Goal: Information Seeking & Learning: Learn about a topic

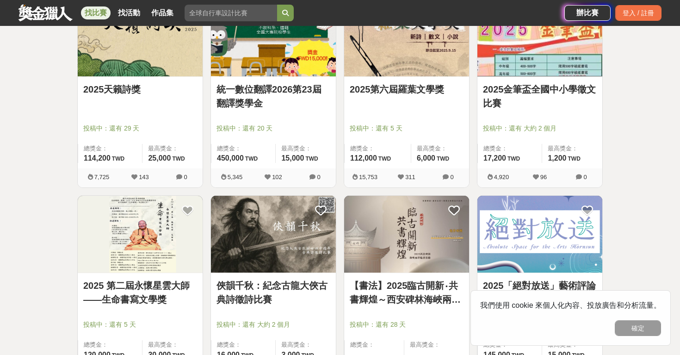
scroll to position [205, 0]
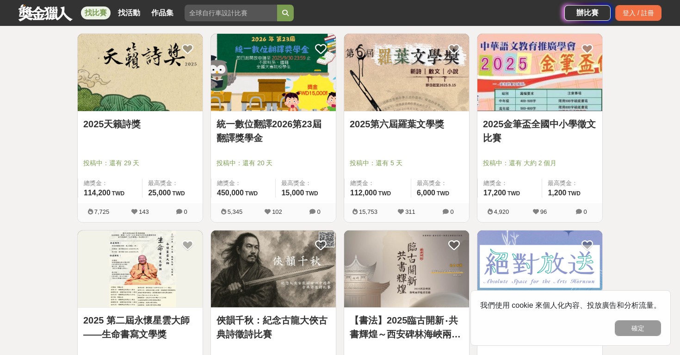
scroll to position [184, 0]
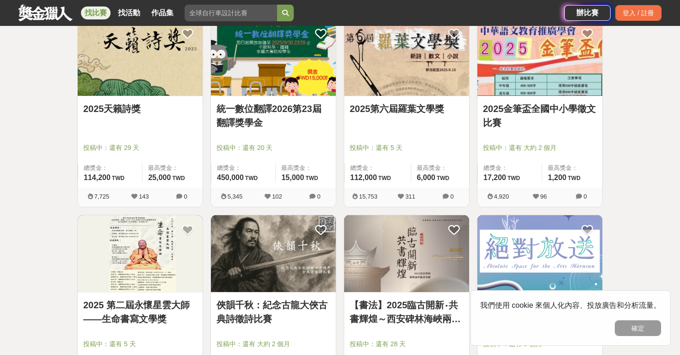
click at [377, 104] on link "2025第六屆羅葉文學獎" at bounding box center [407, 109] width 114 height 14
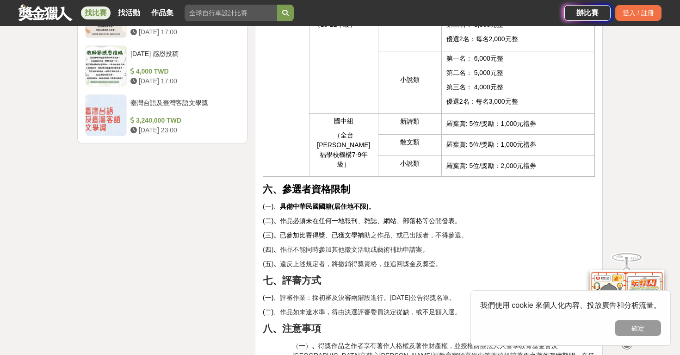
scroll to position [1224, 0]
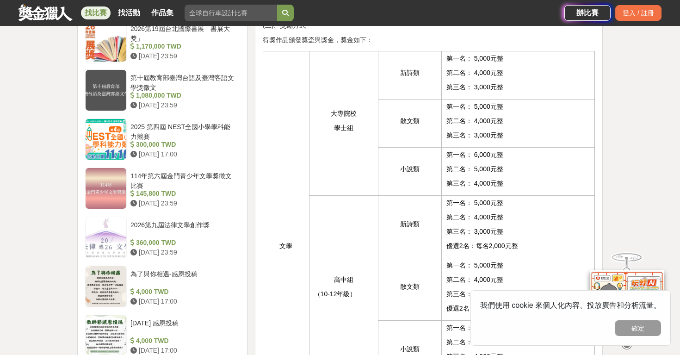
scroll to position [845, 0]
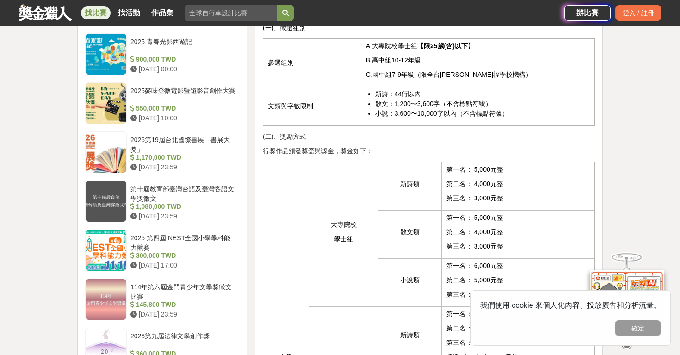
click at [379, 162] on td "新詩類" at bounding box center [409, 186] width 63 height 48
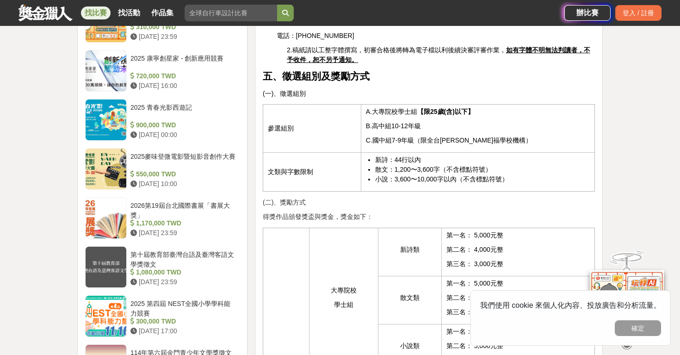
scroll to position [738, 0]
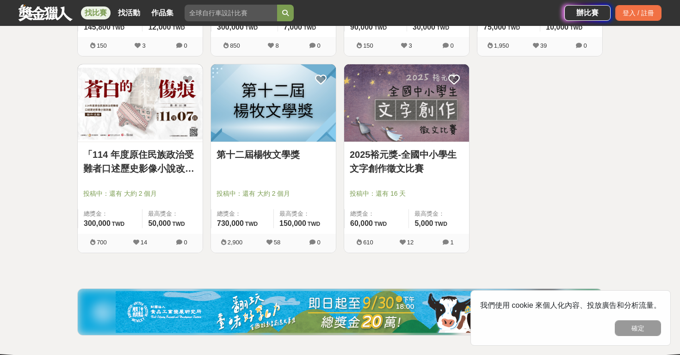
scroll to position [1131, 0]
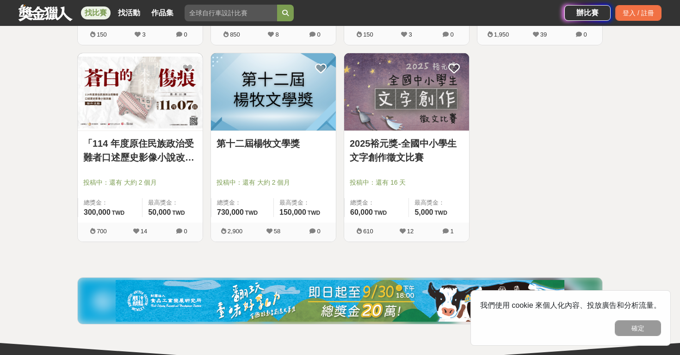
click at [266, 146] on link "第十二屆楊牧文學獎" at bounding box center [273, 143] width 114 height 14
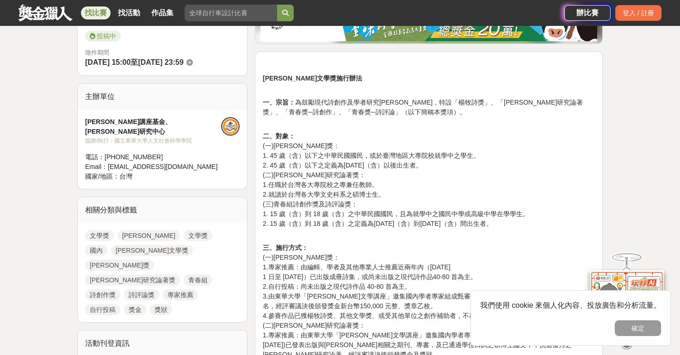
scroll to position [262, 0]
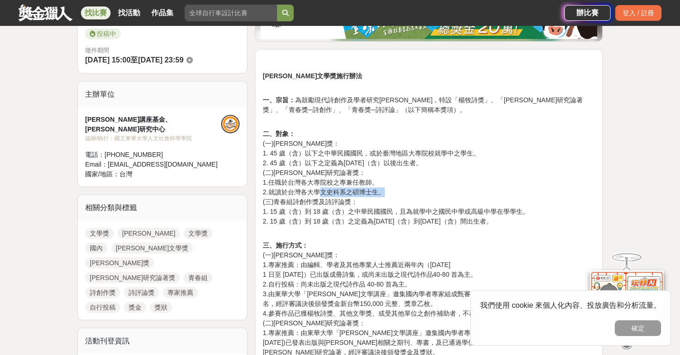
drag, startPoint x: 317, startPoint y: 188, endPoint x: 399, endPoint y: 189, distance: 81.8
click at [399, 189] on p "二、對象： (一)楊牧詩獎： 1. 45 歲（含）以下之中華民國國民，或於臺灣地區大專院校就學中之學生。 2. 45 歲（含）以下之定義為西元 1980年（含…" at bounding box center [429, 182] width 332 height 107
click at [321, 193] on p "二、對象： (一)楊牧詩獎： 1. 45 歲（含）以下之中華民國國民，或於臺灣地區大專院校就學中之學生。 2. 45 歲（含）以下之定義為西元 1980年（含…" at bounding box center [429, 182] width 332 height 107
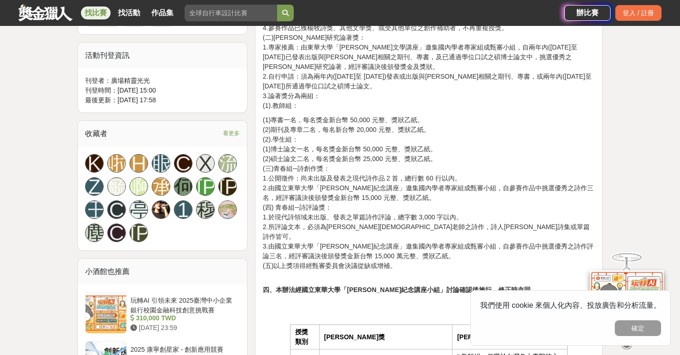
scroll to position [551, 0]
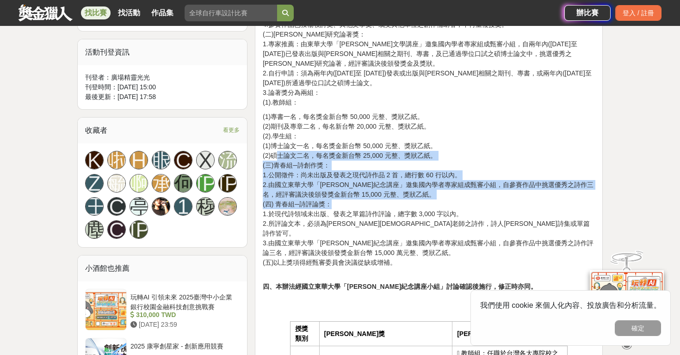
drag, startPoint x: 277, startPoint y: 159, endPoint x: 426, endPoint y: 208, distance: 157.2
click at [426, 207] on p "(1)專書一名，每名獎金新台幣 50,000 元整、獎狀乙紙。 (2)期刊及專章二名，每名新台幣 20,000 元整、獎狀乙紙。 (2).學生組： (1)博士…" at bounding box center [429, 189] width 332 height 155
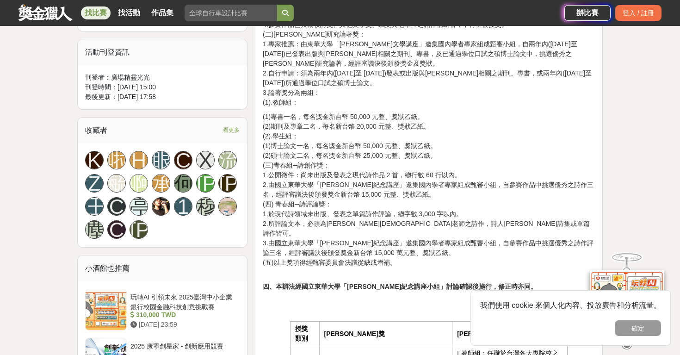
click at [426, 208] on p "(1)專書一名，每名獎金新台幣 50,000 元整、獎狀乙紙。 (2)期刊及專章二名，每名新台幣 20,000 元整、獎狀乙紙。 (2).學生組： (1)博士…" at bounding box center [429, 189] width 332 height 155
drag, startPoint x: 296, startPoint y: 178, endPoint x: 369, endPoint y: 176, distance: 73.5
click at [369, 176] on p "(1)專書一名，每名獎金新台幣 50,000 元整、獎狀乙紙。 (2)期刊及專章二名，每名新台幣 20,000 元整、獎狀乙紙。 (2).學生組： (1)博士…" at bounding box center [429, 189] width 332 height 155
click at [369, 178] on p "(1)專書一名，每名獎金新台幣 50,000 元整、獎狀乙紙。 (2)期刊及專章二名，每名新台幣 20,000 元整、獎狀乙紙。 (2).學生組： (1)博士…" at bounding box center [429, 189] width 332 height 155
